Goal: Browse casually: Explore the website without a specific task or goal

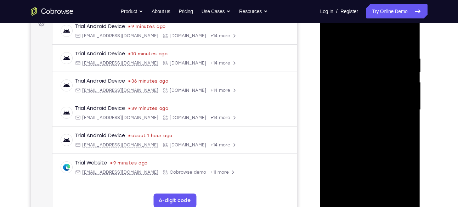
scroll to position [153, 0]
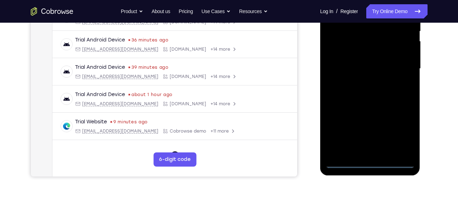
click at [368, 163] on div at bounding box center [369, 69] width 89 height 198
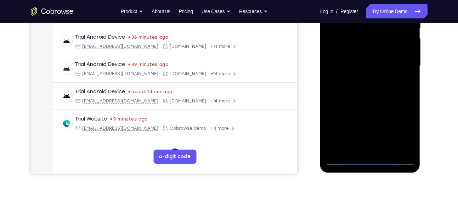
click at [368, 163] on div at bounding box center [369, 66] width 89 height 198
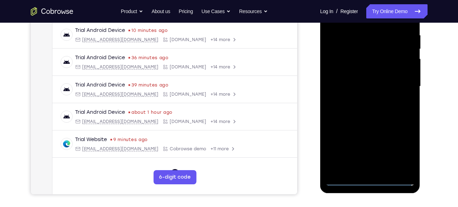
scroll to position [135, 0]
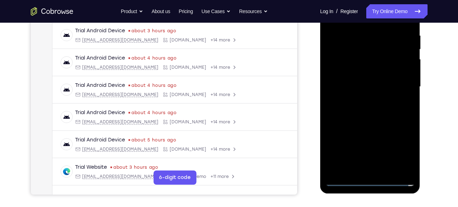
click at [396, 147] on div at bounding box center [369, 87] width 89 height 198
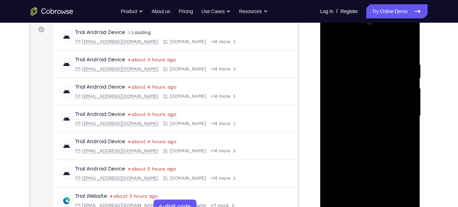
click at [374, 44] on div at bounding box center [369, 116] width 89 height 198
click at [398, 115] on div at bounding box center [369, 116] width 89 height 198
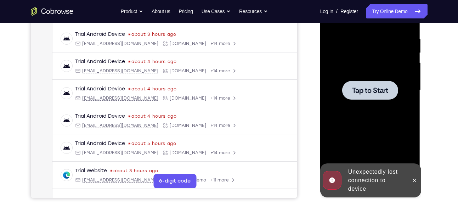
scroll to position [132, 0]
click at [364, 117] on div at bounding box center [369, 90] width 89 height 198
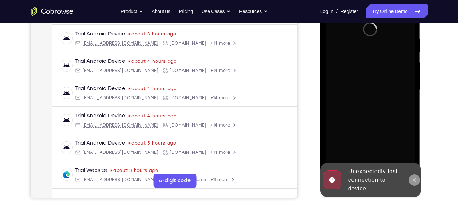
click at [413, 182] on icon at bounding box center [415, 180] width 6 height 6
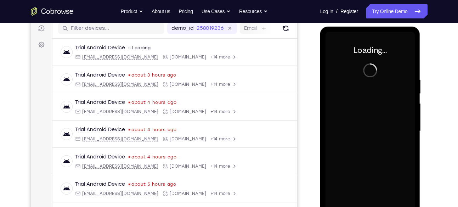
scroll to position [90, 0]
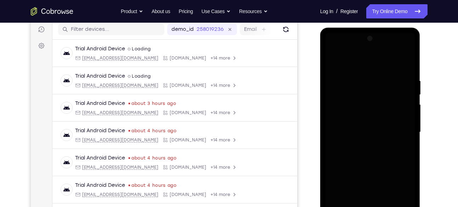
click at [306, 71] on div "Your Support Agent Your Customer Web iOS Android" at bounding box center [229, 109] width 397 height 262
click at [349, 67] on div at bounding box center [369, 132] width 89 height 198
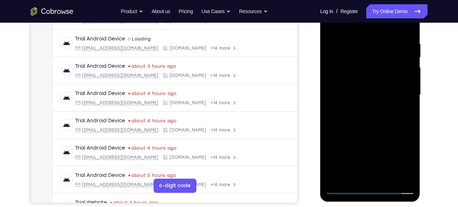
scroll to position [128, 0]
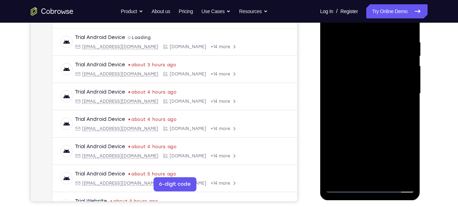
click at [373, 185] on div at bounding box center [369, 93] width 89 height 198
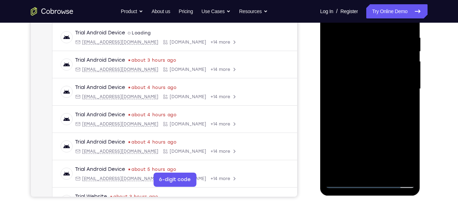
scroll to position [133, 0]
drag, startPoint x: 403, startPoint y: 161, endPoint x: 402, endPoint y: 153, distance: 8.6
click at [402, 153] on div at bounding box center [369, 88] width 89 height 198
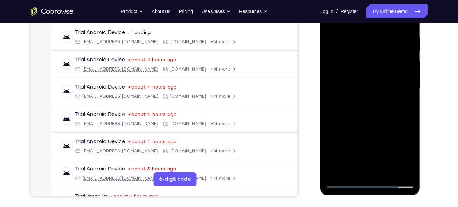
click at [386, 153] on div at bounding box center [369, 88] width 89 height 198
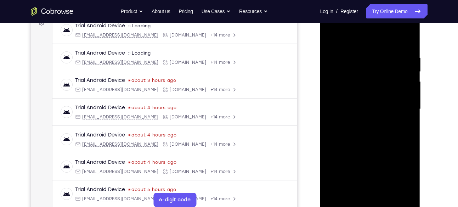
scroll to position [112, 0]
click at [380, 43] on div at bounding box center [369, 110] width 89 height 198
click at [399, 108] on div at bounding box center [369, 110] width 89 height 198
click at [362, 122] on div at bounding box center [369, 110] width 89 height 198
click at [373, 104] on div at bounding box center [369, 110] width 89 height 198
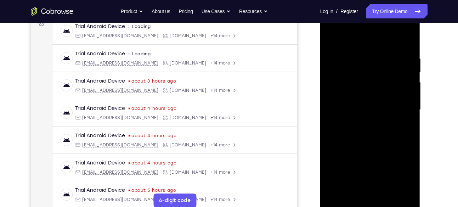
click at [353, 119] on div at bounding box center [369, 110] width 89 height 198
click at [349, 111] on div at bounding box center [369, 110] width 89 height 198
click at [360, 134] on div at bounding box center [369, 110] width 89 height 198
click at [375, 111] on div at bounding box center [369, 110] width 89 height 198
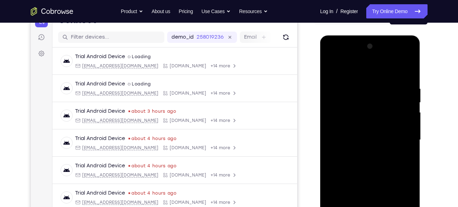
scroll to position [81, 0]
click at [370, 164] on div at bounding box center [369, 140] width 89 height 198
click at [373, 160] on div at bounding box center [369, 140] width 89 height 198
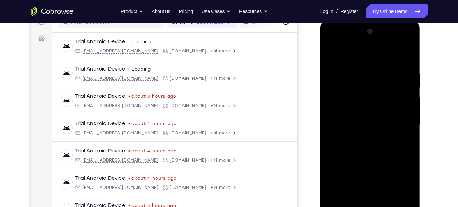
scroll to position [100, 0]
